Goal: Find specific page/section: Find specific page/section

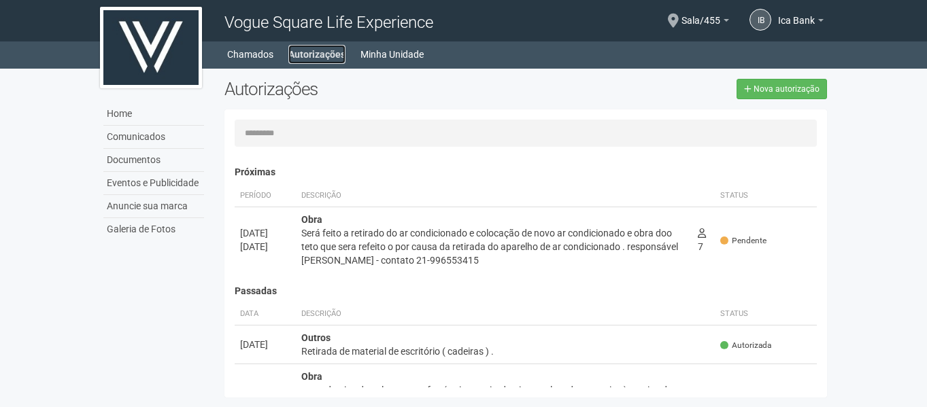
click at [317, 53] on link "Autorizações" at bounding box center [316, 54] width 57 height 19
